Goal: Find specific page/section: Find specific page/section

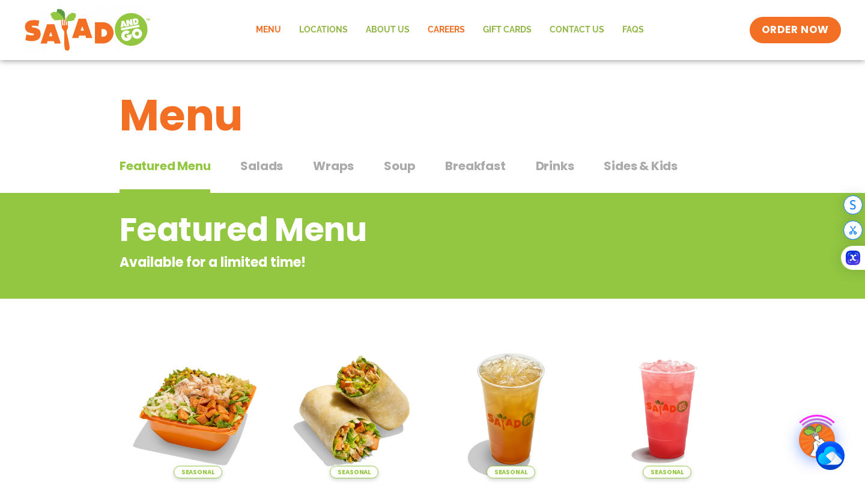
click at [448, 33] on link "Careers" at bounding box center [445, 30] width 55 height 28
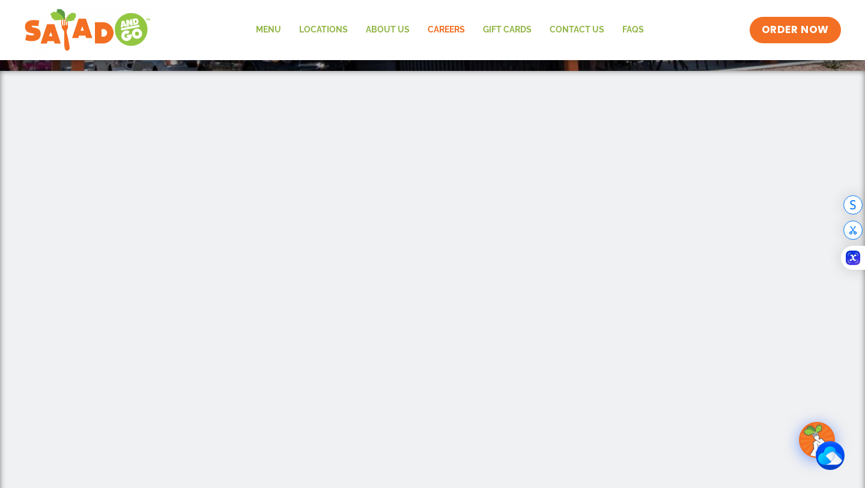
scroll to position [234, 0]
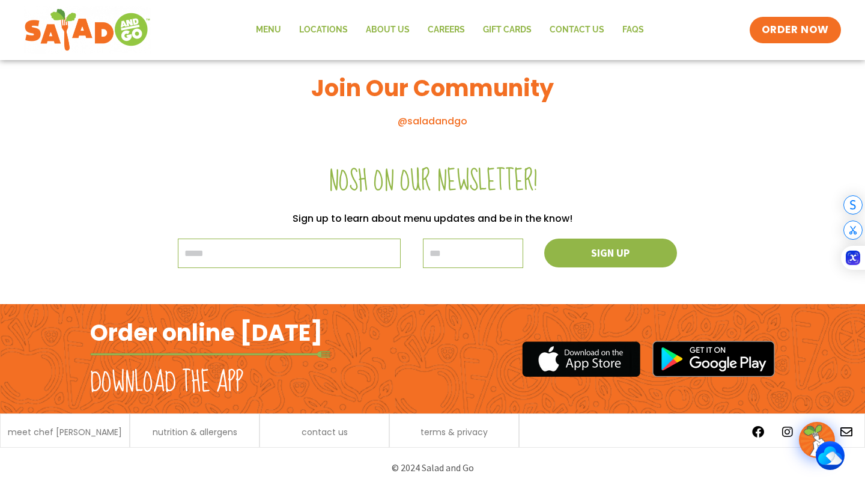
scroll to position [1032, 0]
